Goal: Information Seeking & Learning: Find specific page/section

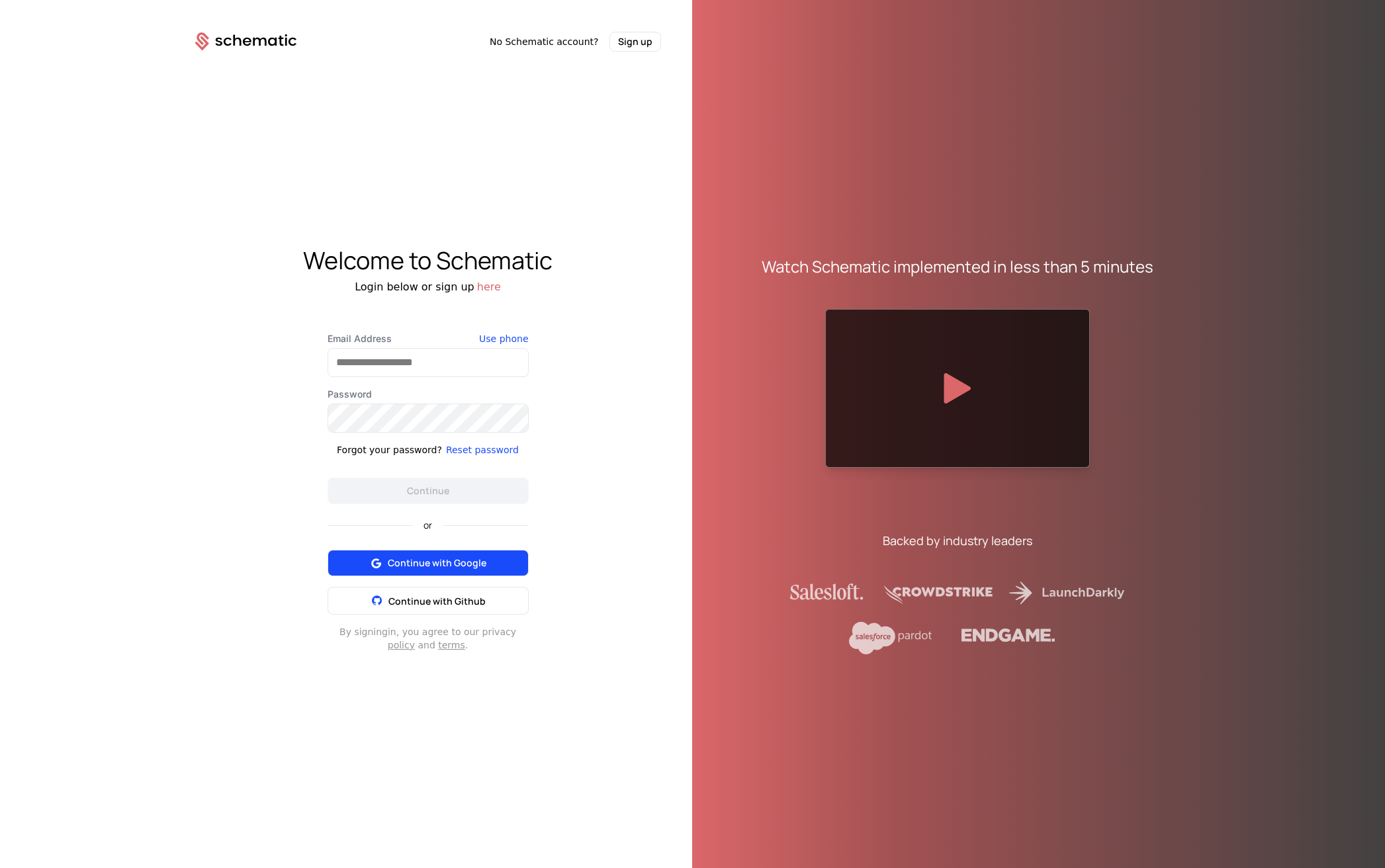
click at [456, 563] on span "Continue with Google" at bounding box center [437, 563] width 99 height 13
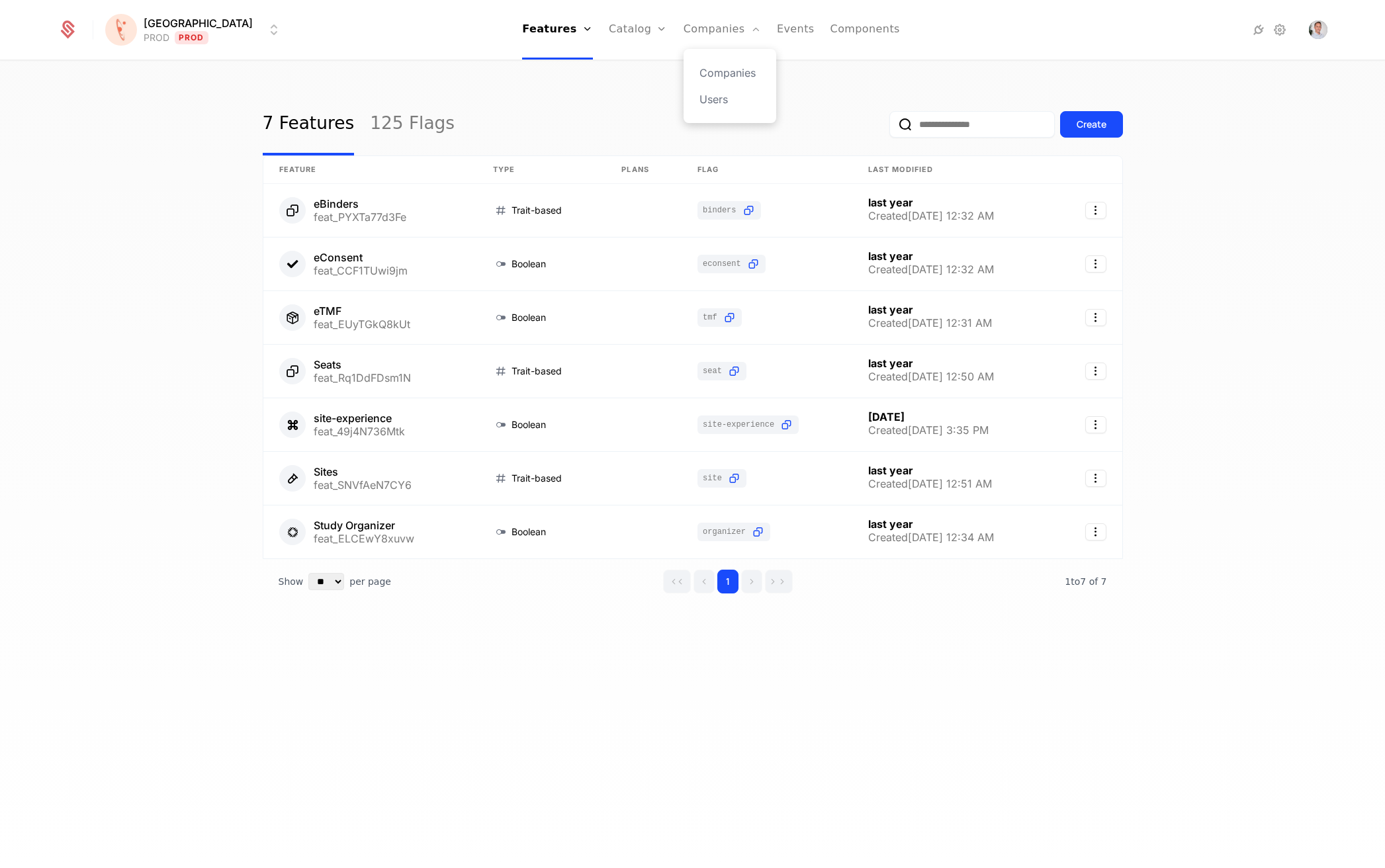
click at [714, 82] on div "Companies Users" at bounding box center [730, 85] width 92 height 74
click at [710, 75] on link "Companies" at bounding box center [729, 73] width 61 height 16
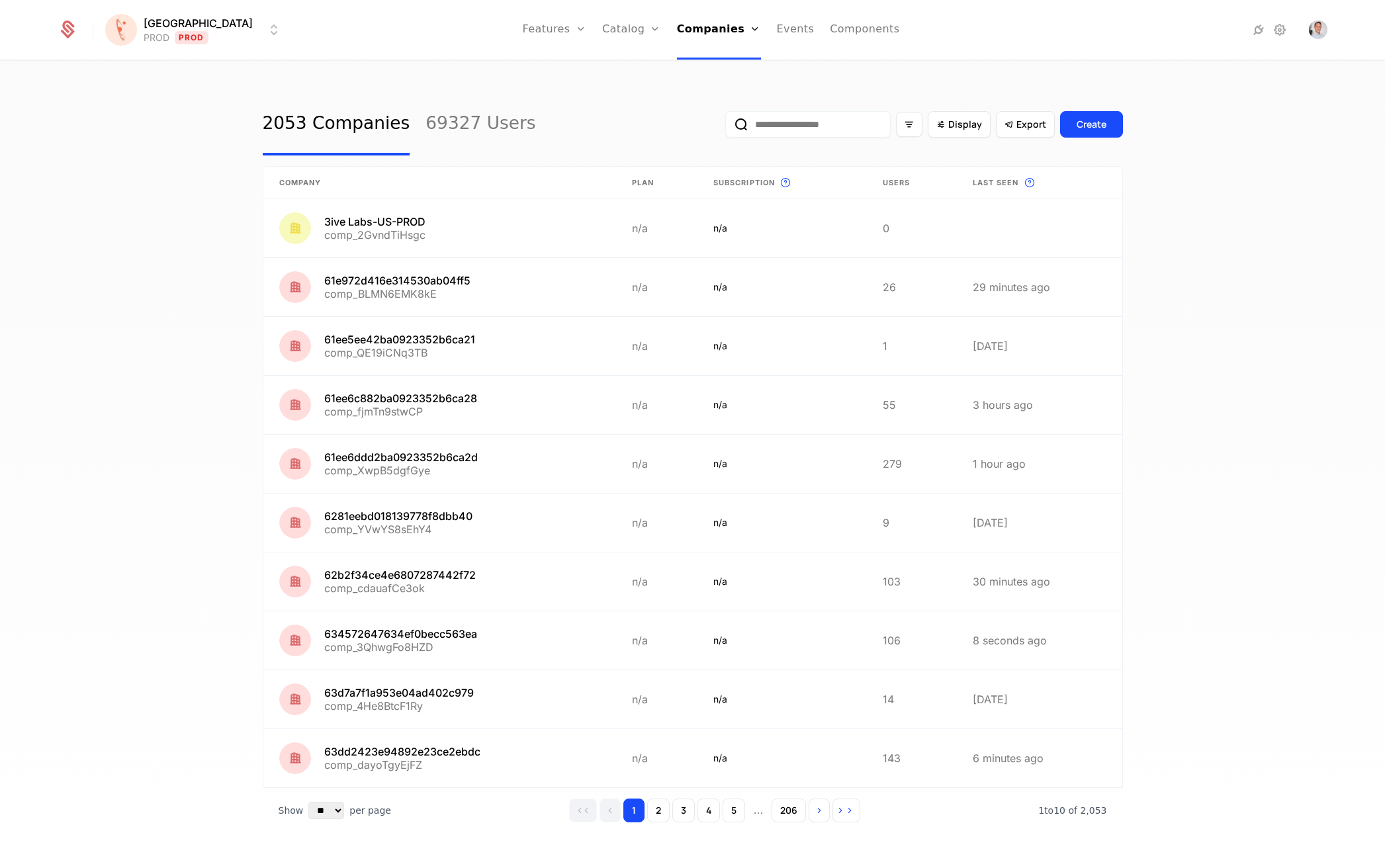
click at [780, 114] on input "email" at bounding box center [808, 125] width 165 height 27
paste input "**********"
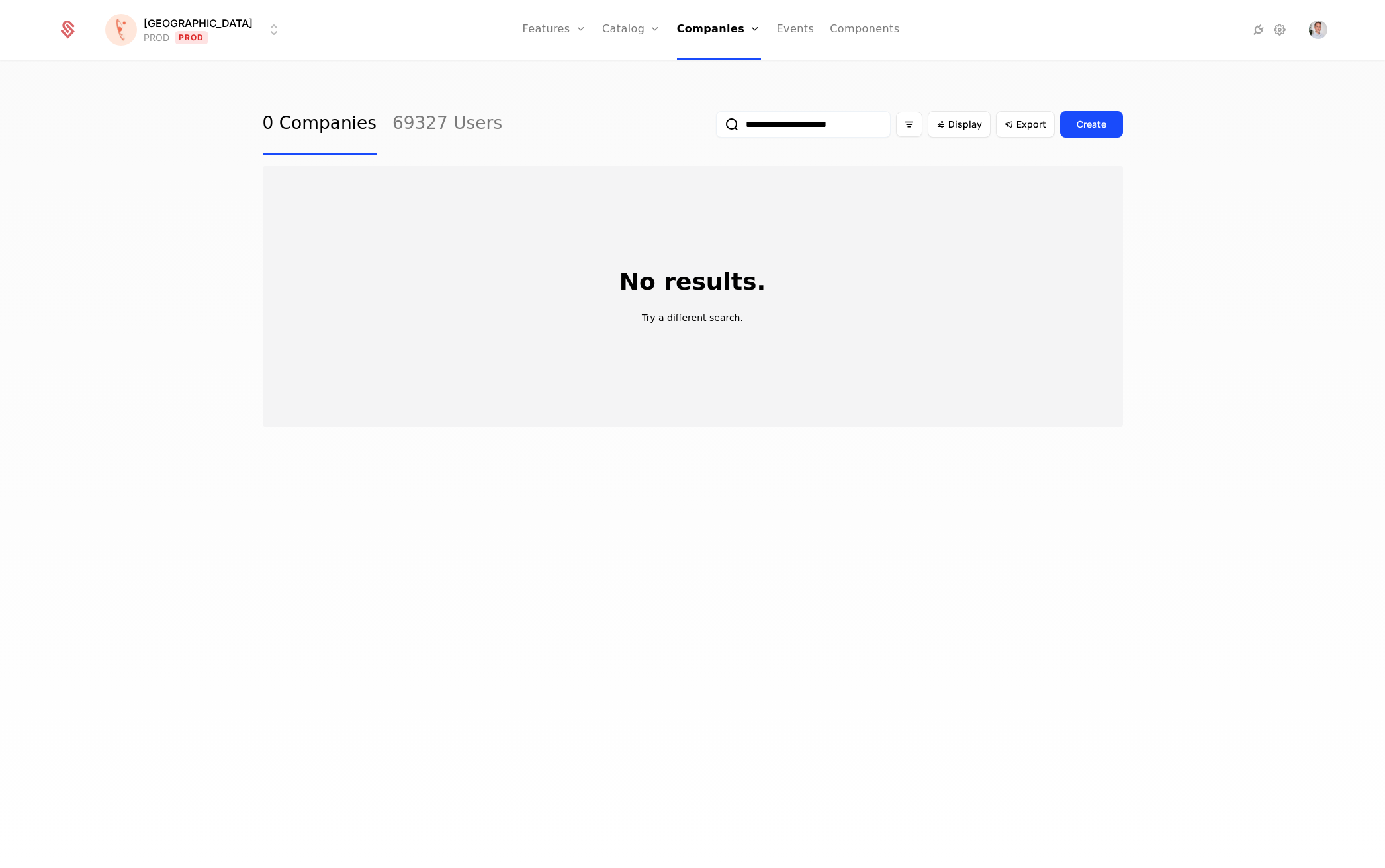
type input "**********"
click at [716, 127] on button "submit" at bounding box center [716, 127] width 0 height 0
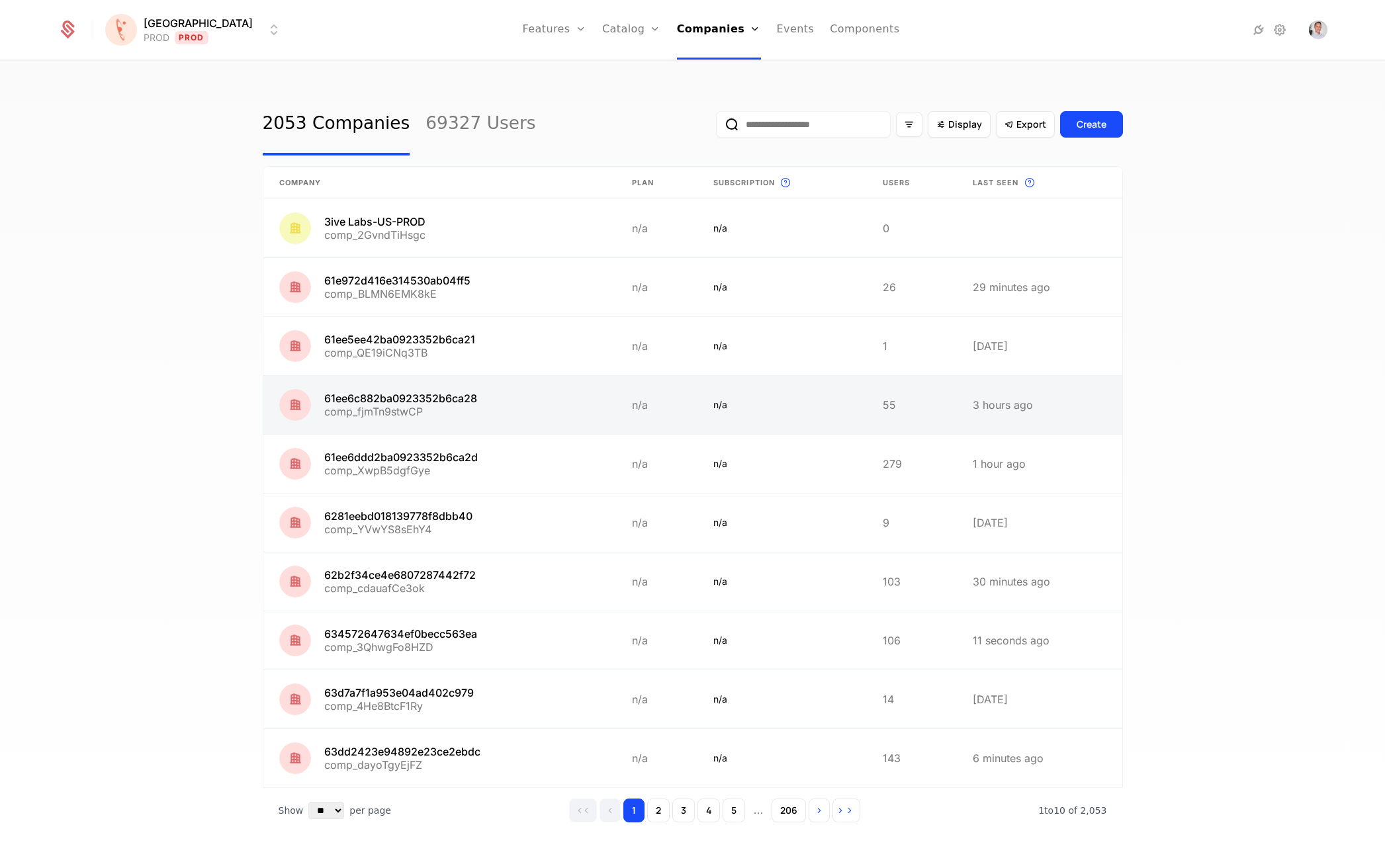
scroll to position [10, 0]
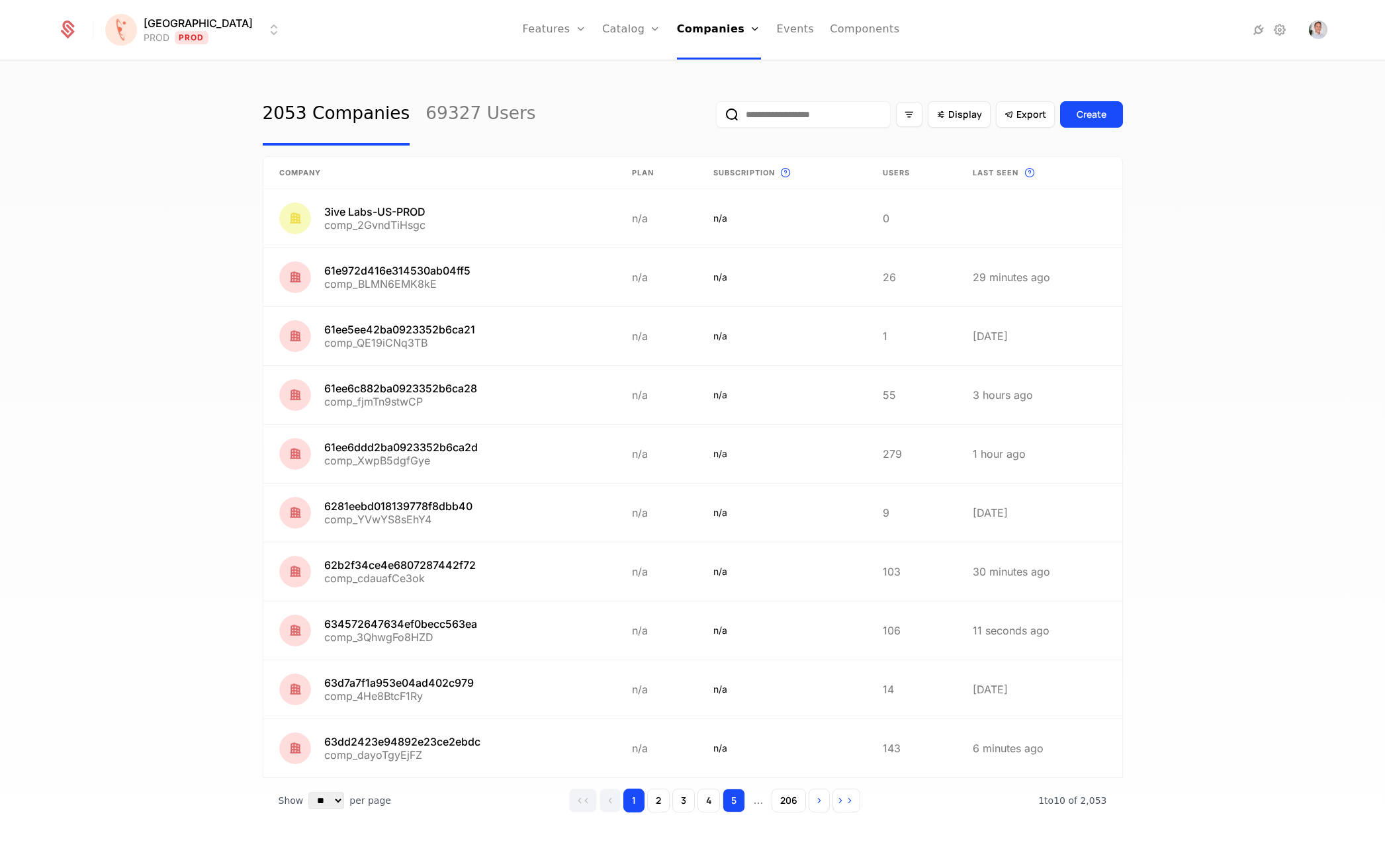
click at [741, 798] on button "5" at bounding box center [733, 800] width 22 height 24
click at [459, 110] on link "69327 Users" at bounding box center [480, 114] width 109 height 62
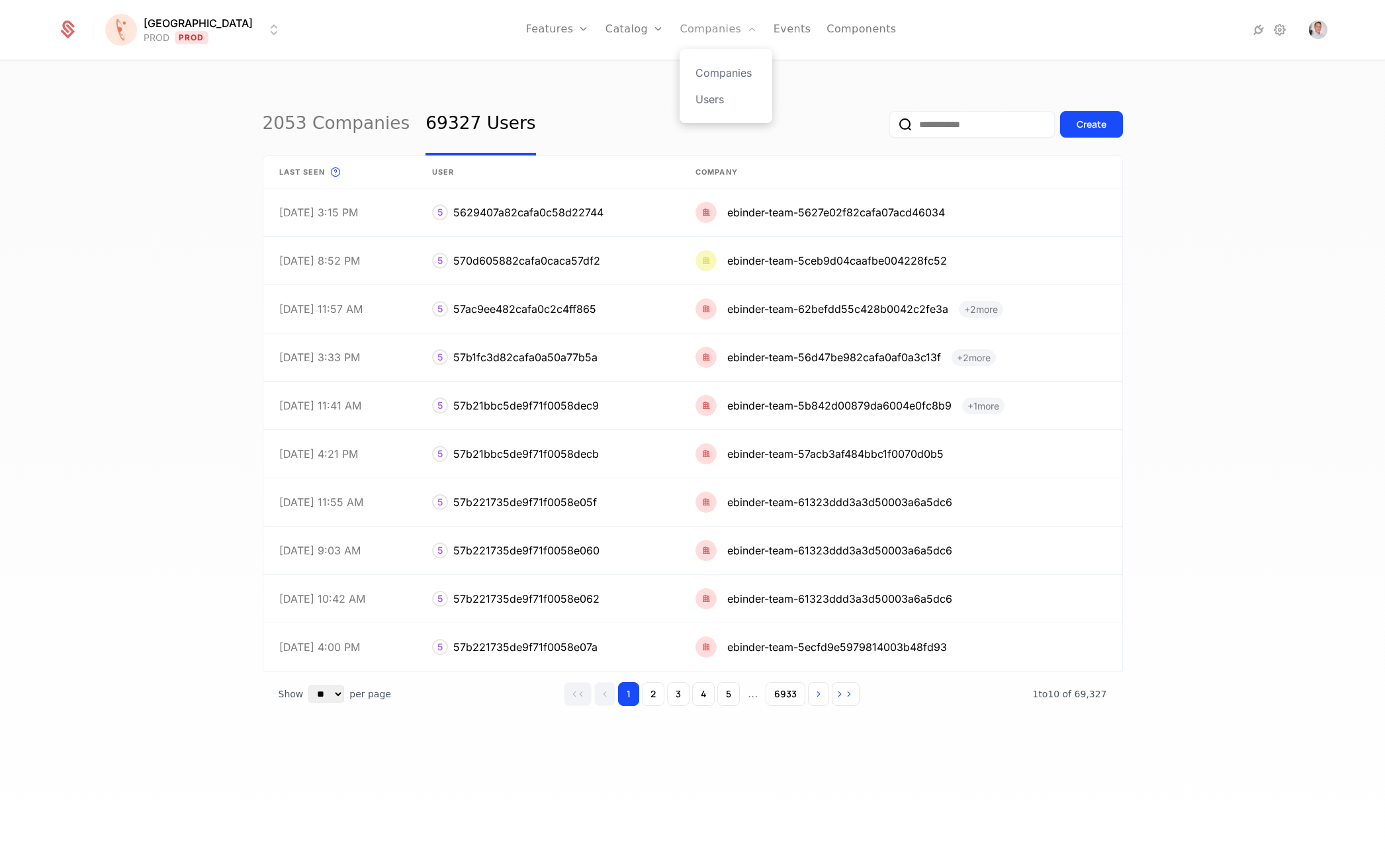
click at [719, 24] on link "Companies" at bounding box center [718, 30] width 78 height 60
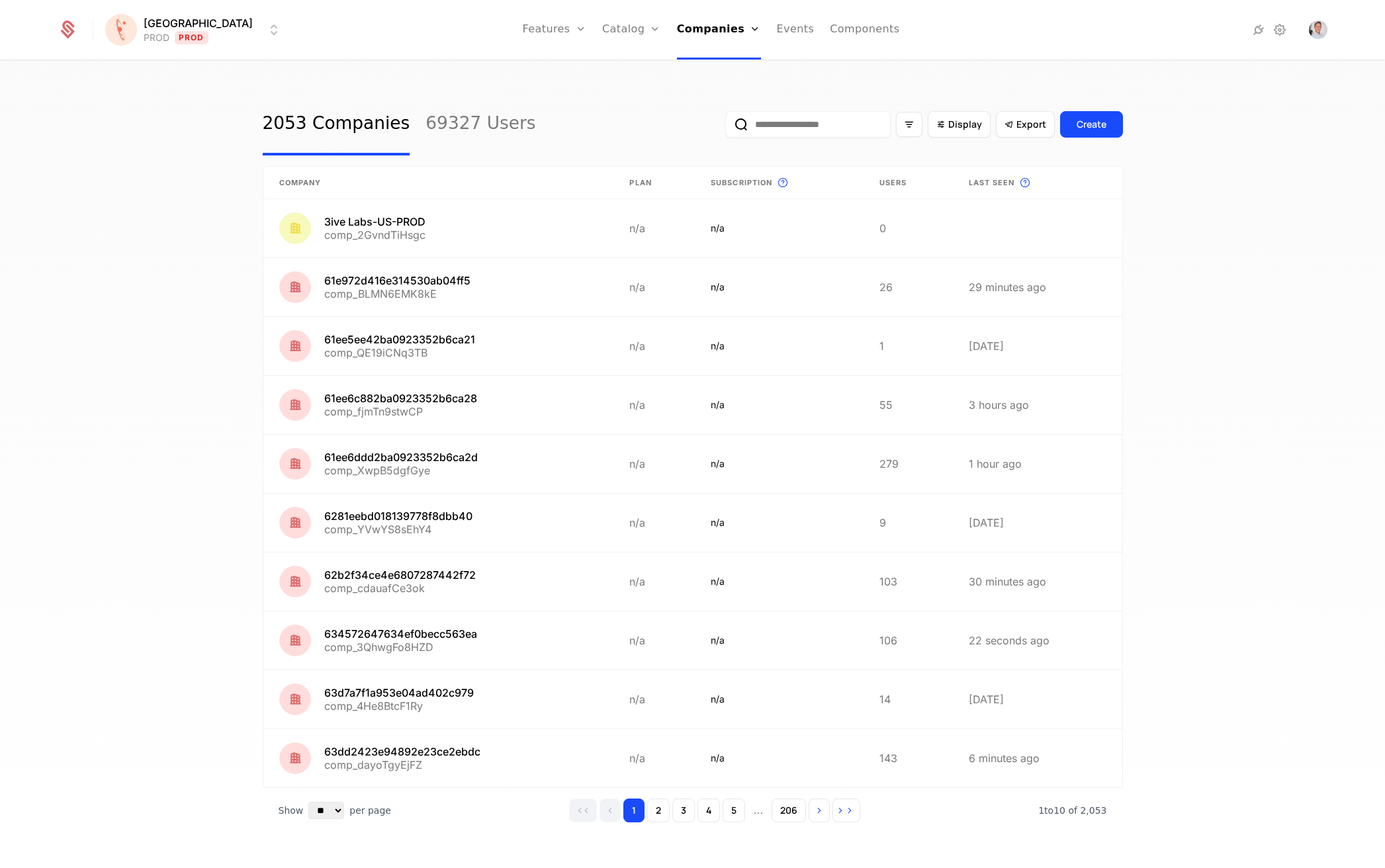
click at [845, 124] on input "email" at bounding box center [808, 125] width 165 height 27
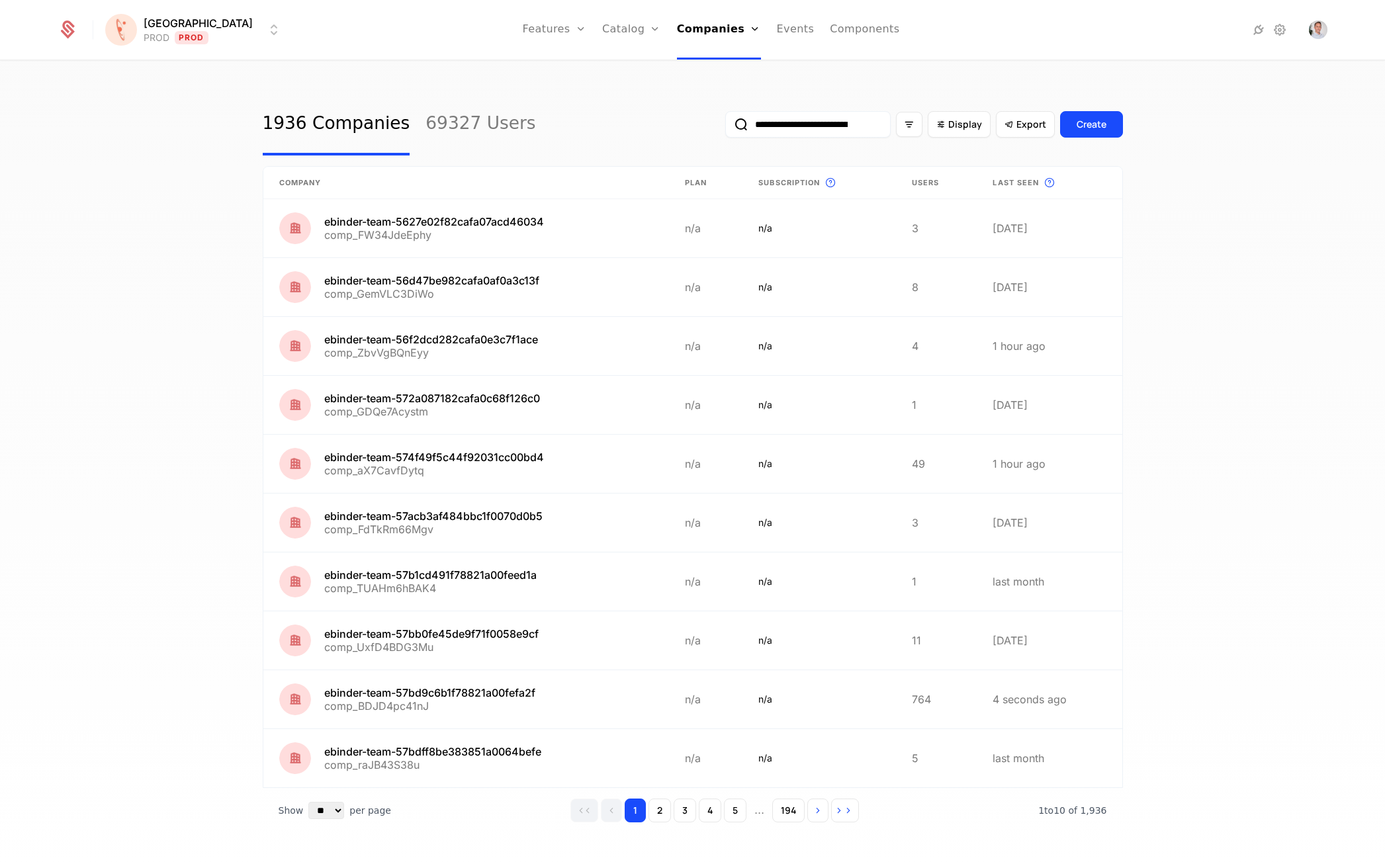
scroll to position [0, 85]
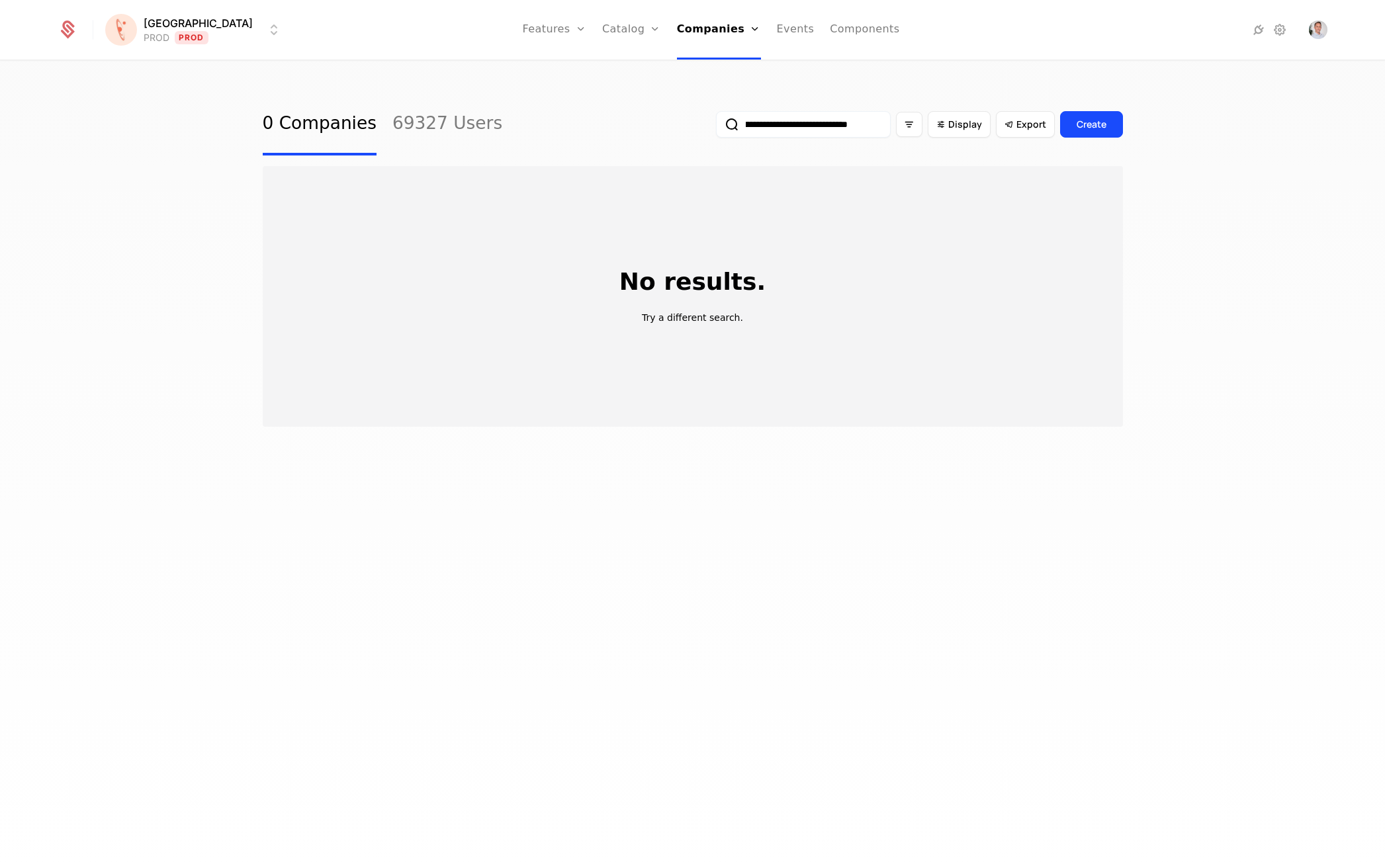
type input "**********"
click at [1106, 329] on div "No results. Try a different search." at bounding box center [693, 296] width 861 height 260
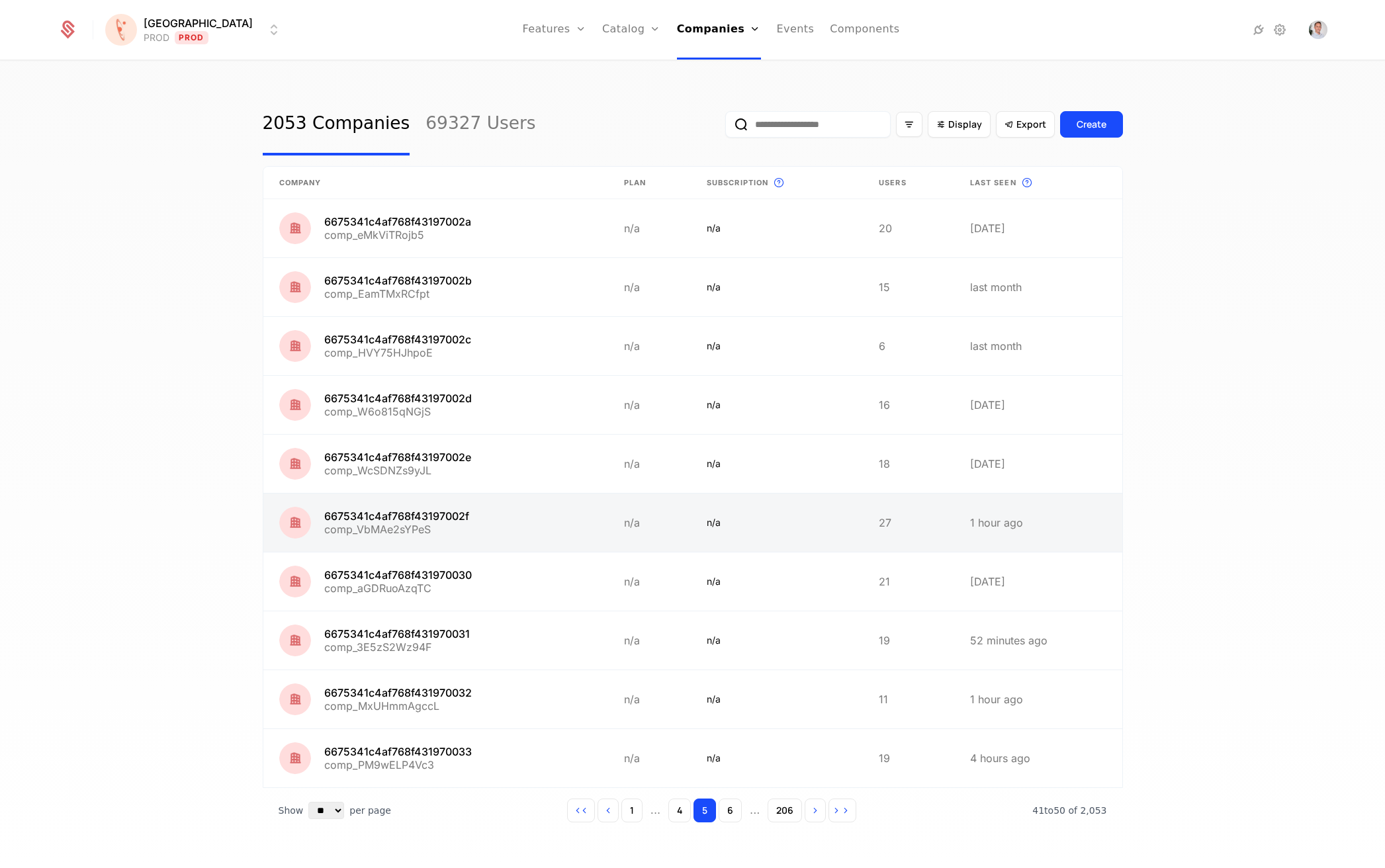
scroll to position [9, 0]
